Goal: Task Accomplishment & Management: Use online tool/utility

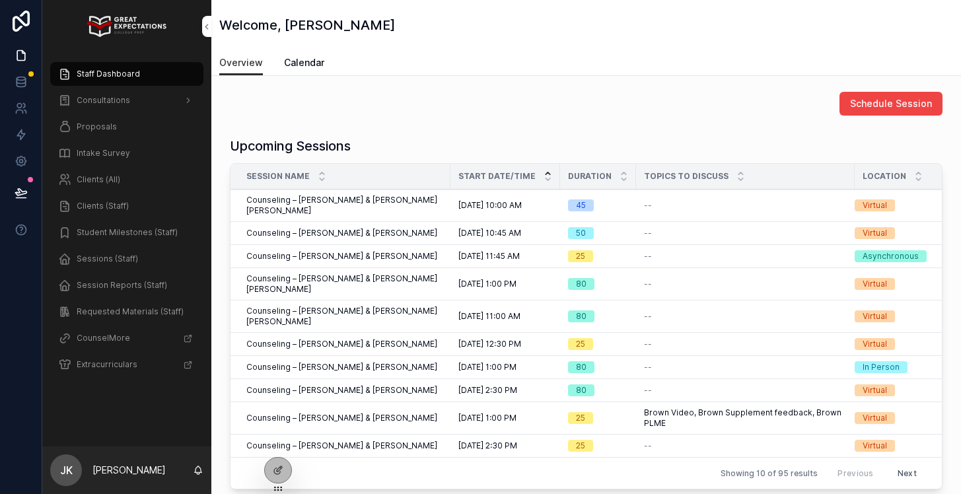
click at [0, 0] on span "CANCEL/RESCHEDULE" at bounding box center [0, 0] width 0 height 0
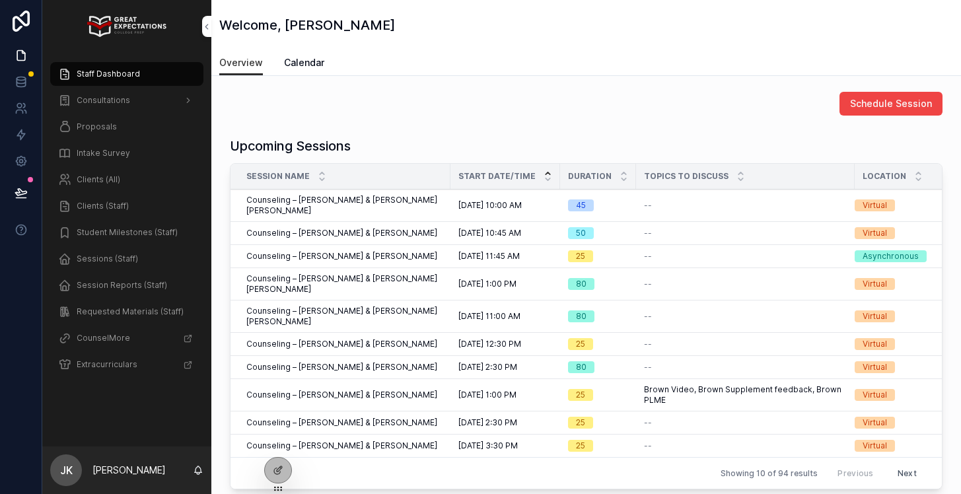
click at [0, 0] on span "CANCEL/RESCHEDULE" at bounding box center [0, 0] width 0 height 0
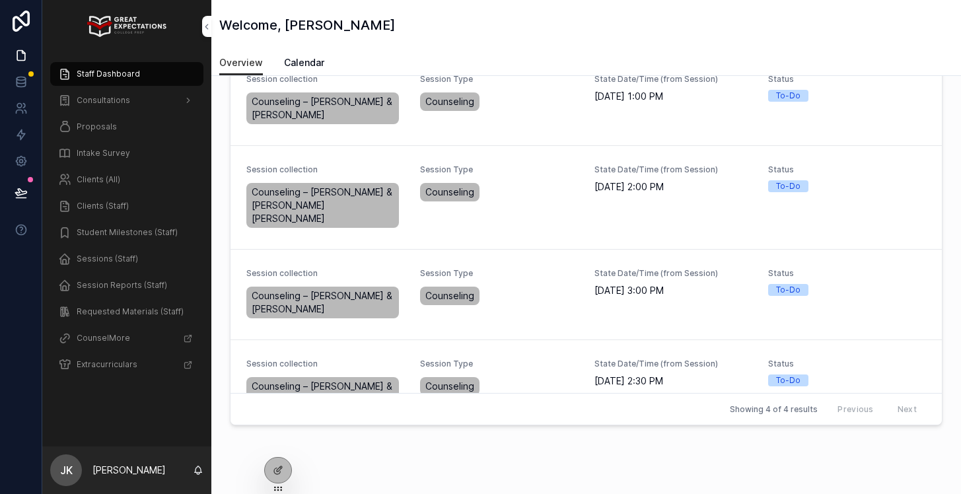
scroll to position [488, 0]
click at [0, 0] on button "Complete Session Report" at bounding box center [0, 0] width 0 height 0
click at [0, 0] on span "Complete Session Report" at bounding box center [0, 0] width 0 height 0
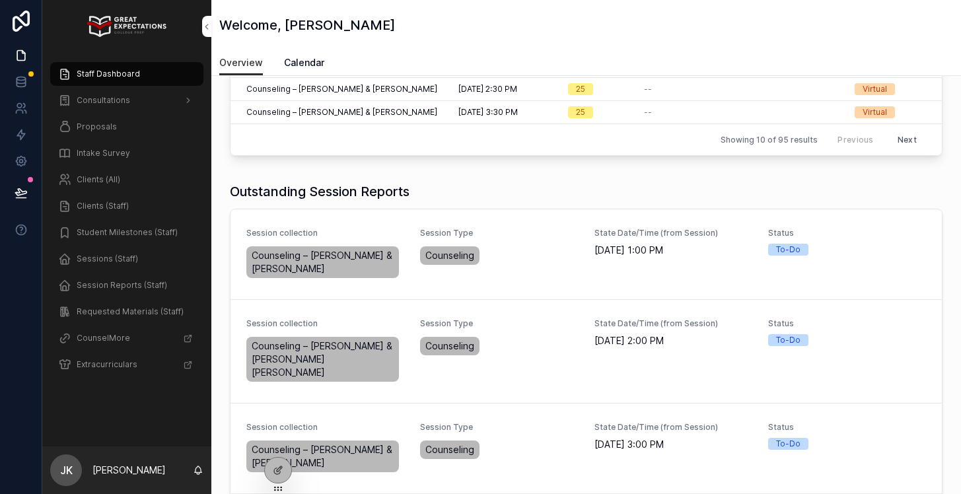
scroll to position [310, 0]
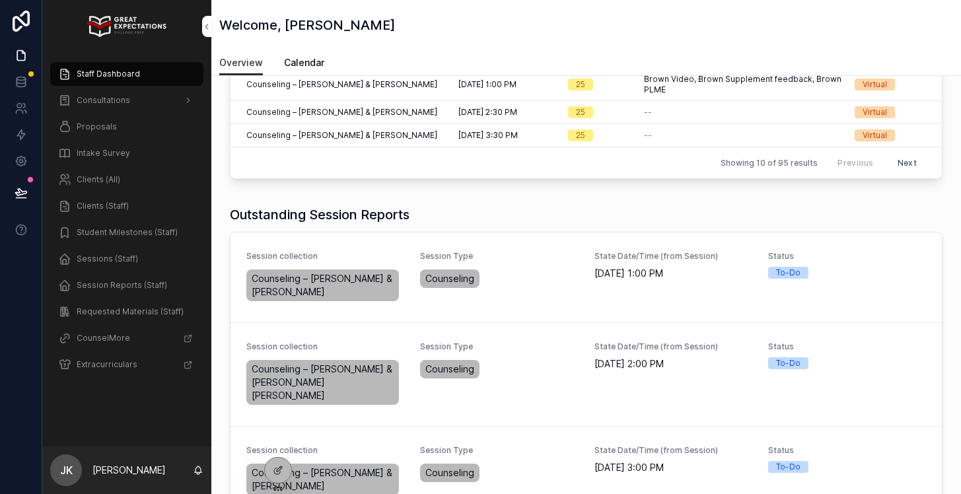
click at [0, 0] on span "Complete Session Report" at bounding box center [0, 0] width 0 height 0
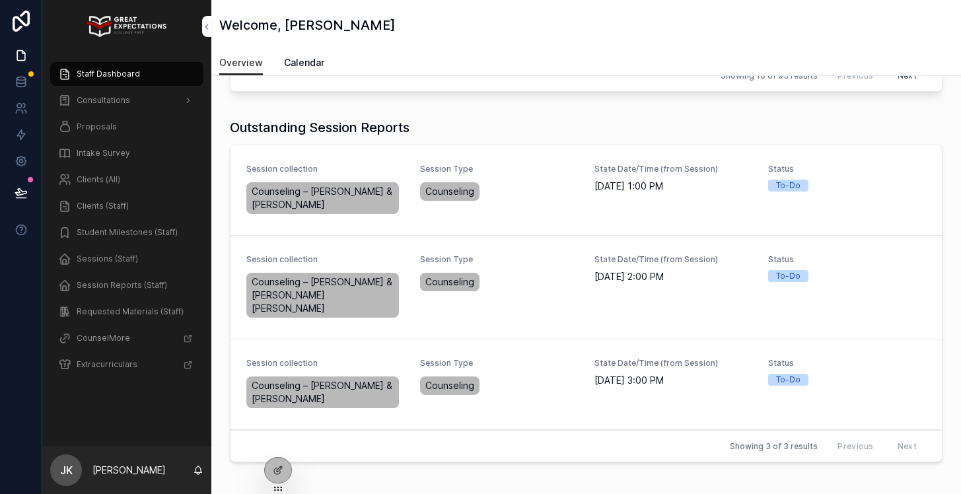
scroll to position [414, 0]
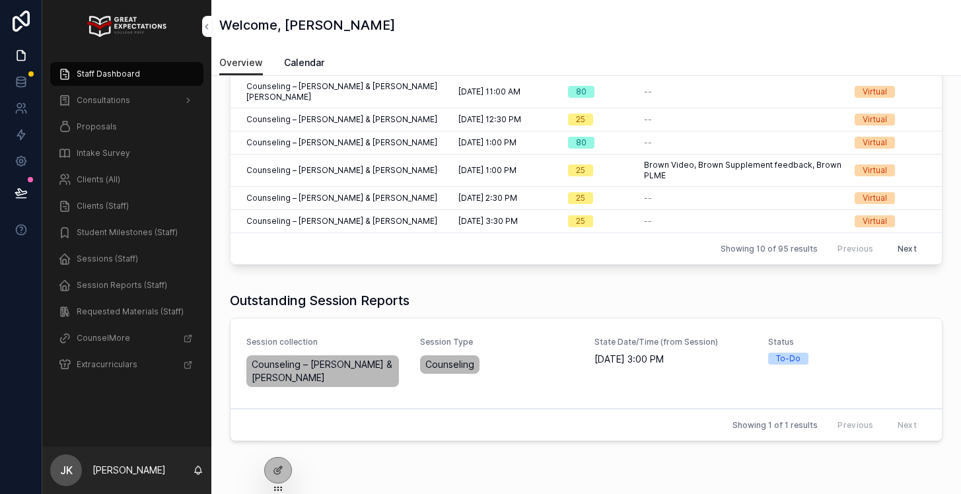
scroll to position [260, 0]
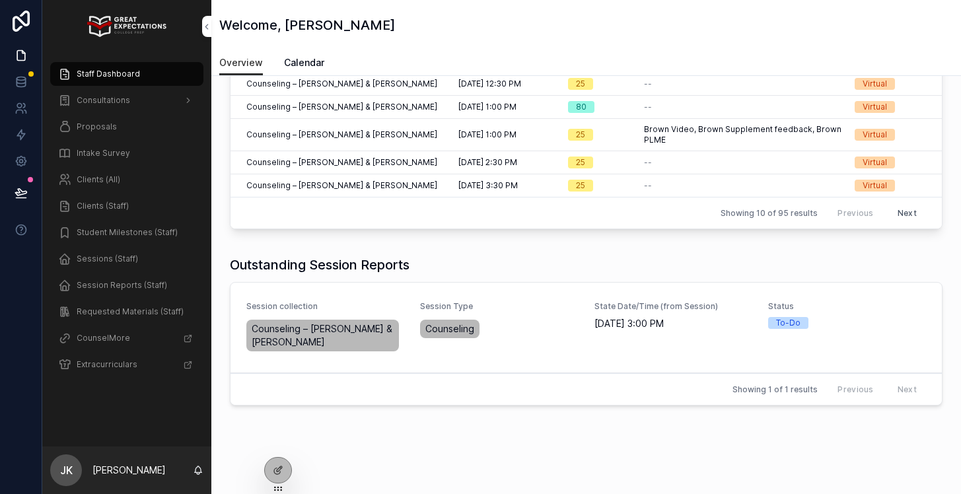
click at [0, 0] on span "Complete Session Report" at bounding box center [0, 0] width 0 height 0
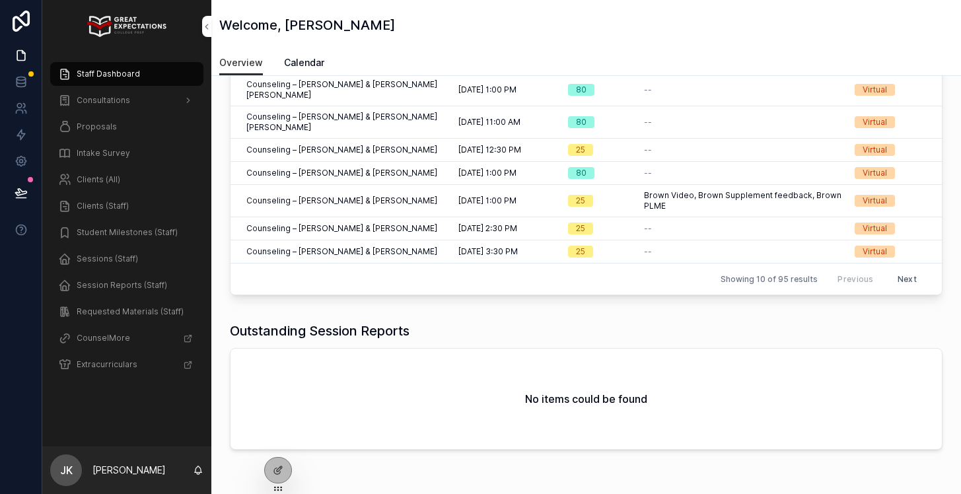
scroll to position [214, 0]
